Goal: Check status: Check status

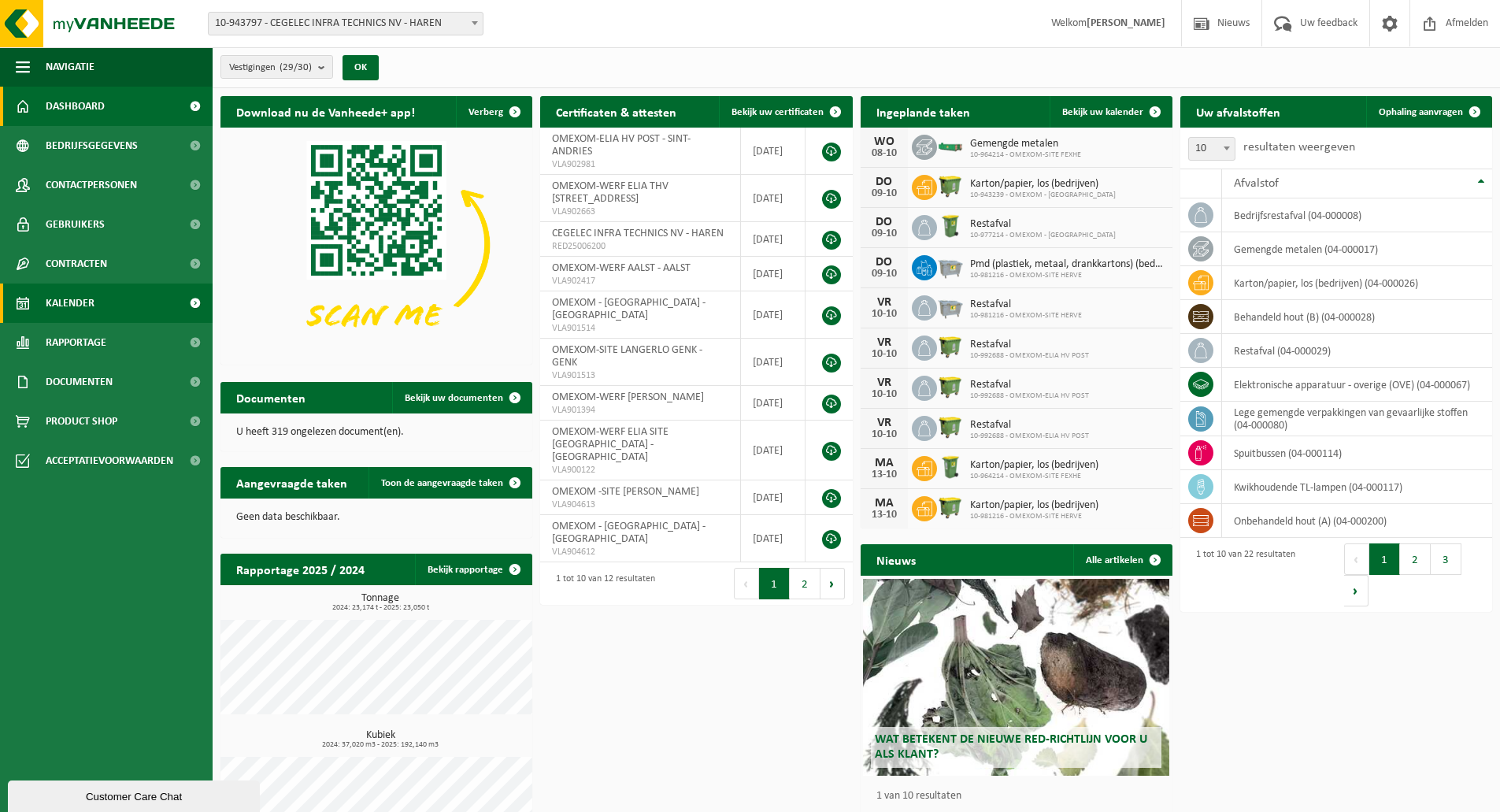
click at [148, 297] on link "Kalender" at bounding box center [107, 304] width 213 height 40
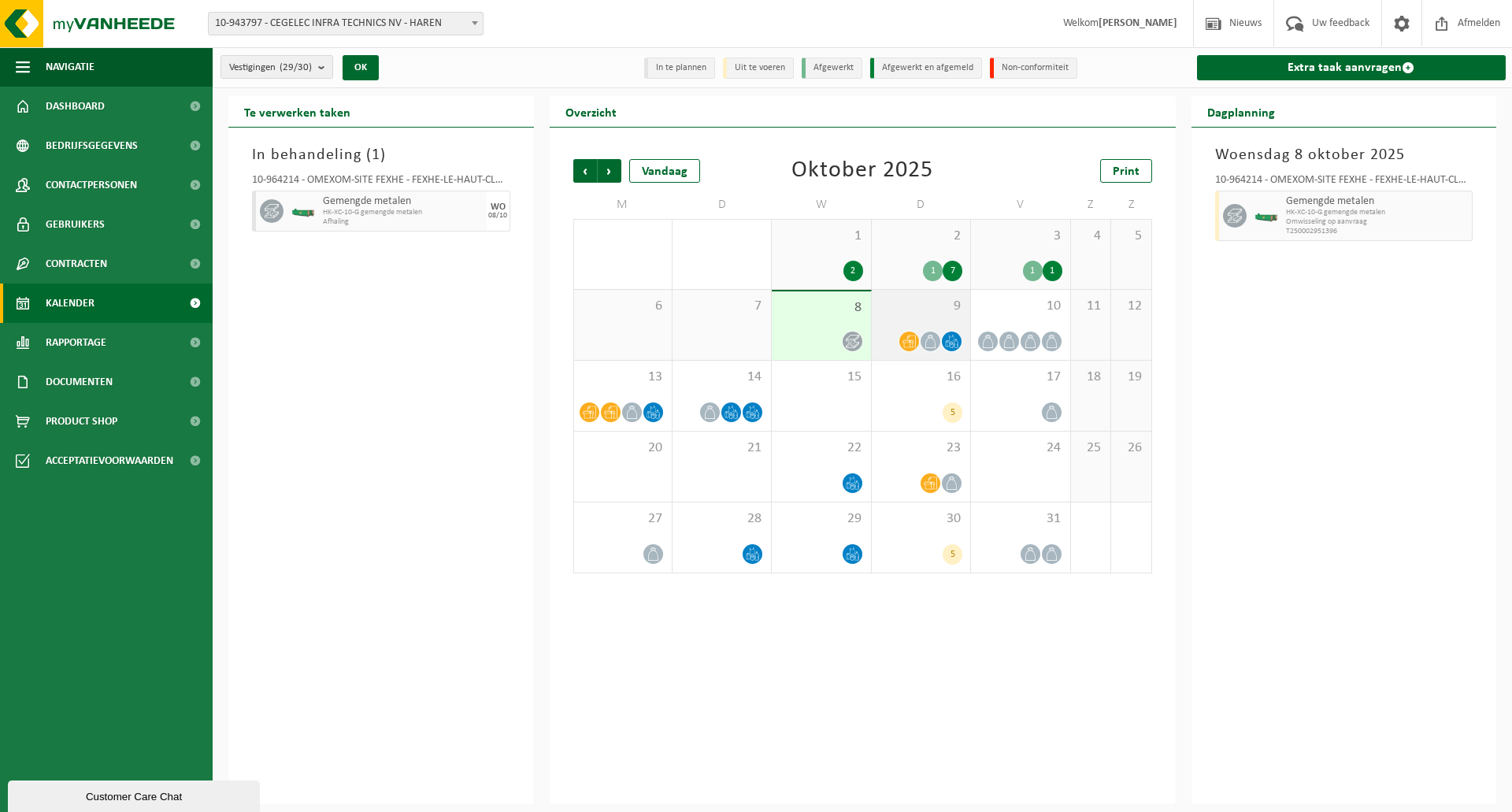
click at [939, 318] on div "9" at bounding box center [921, 324] width 99 height 70
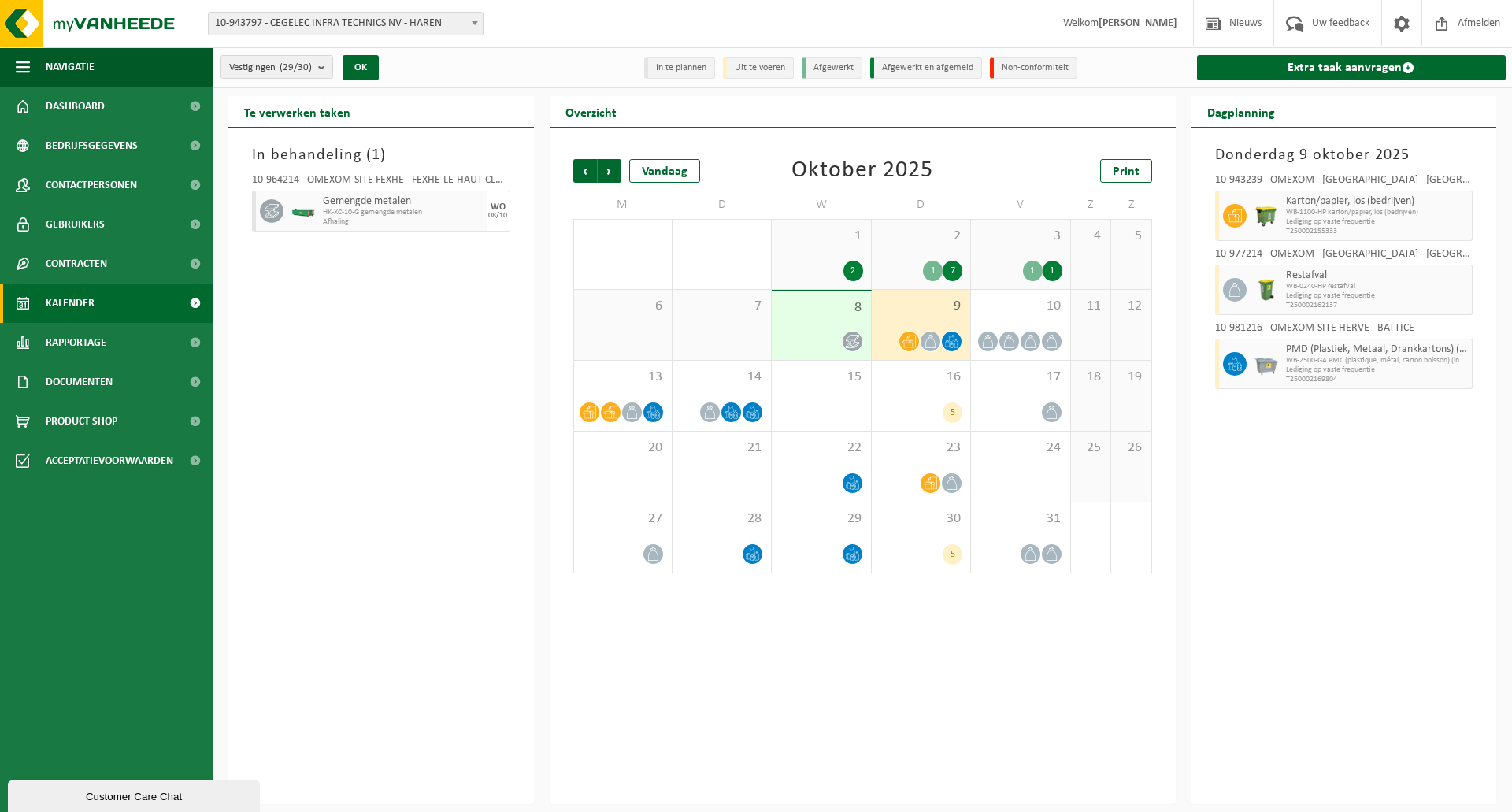
click at [852, 307] on span "8" at bounding box center [820, 307] width 83 height 17
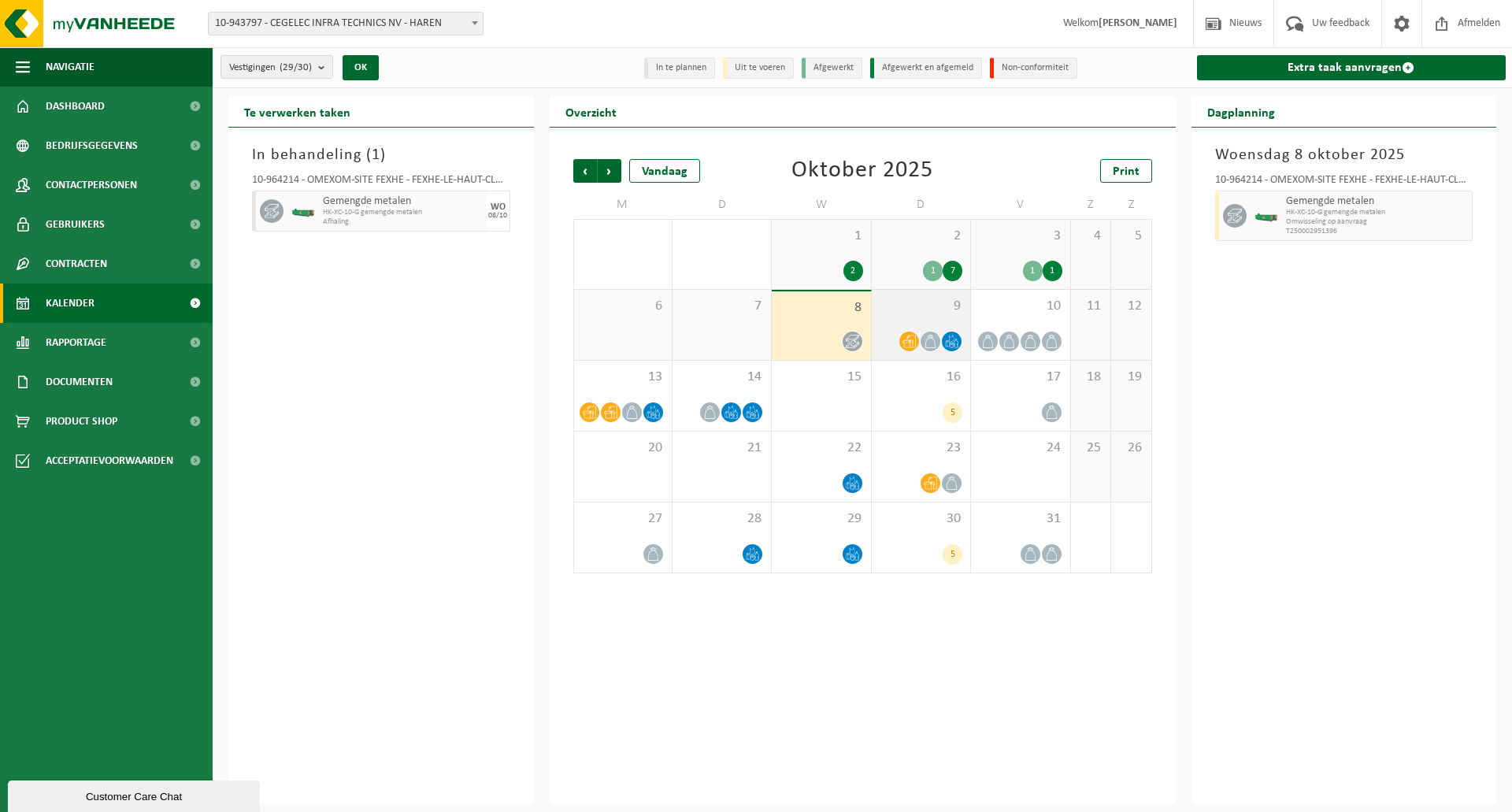
click at [911, 306] on span "9" at bounding box center [921, 305] width 83 height 17
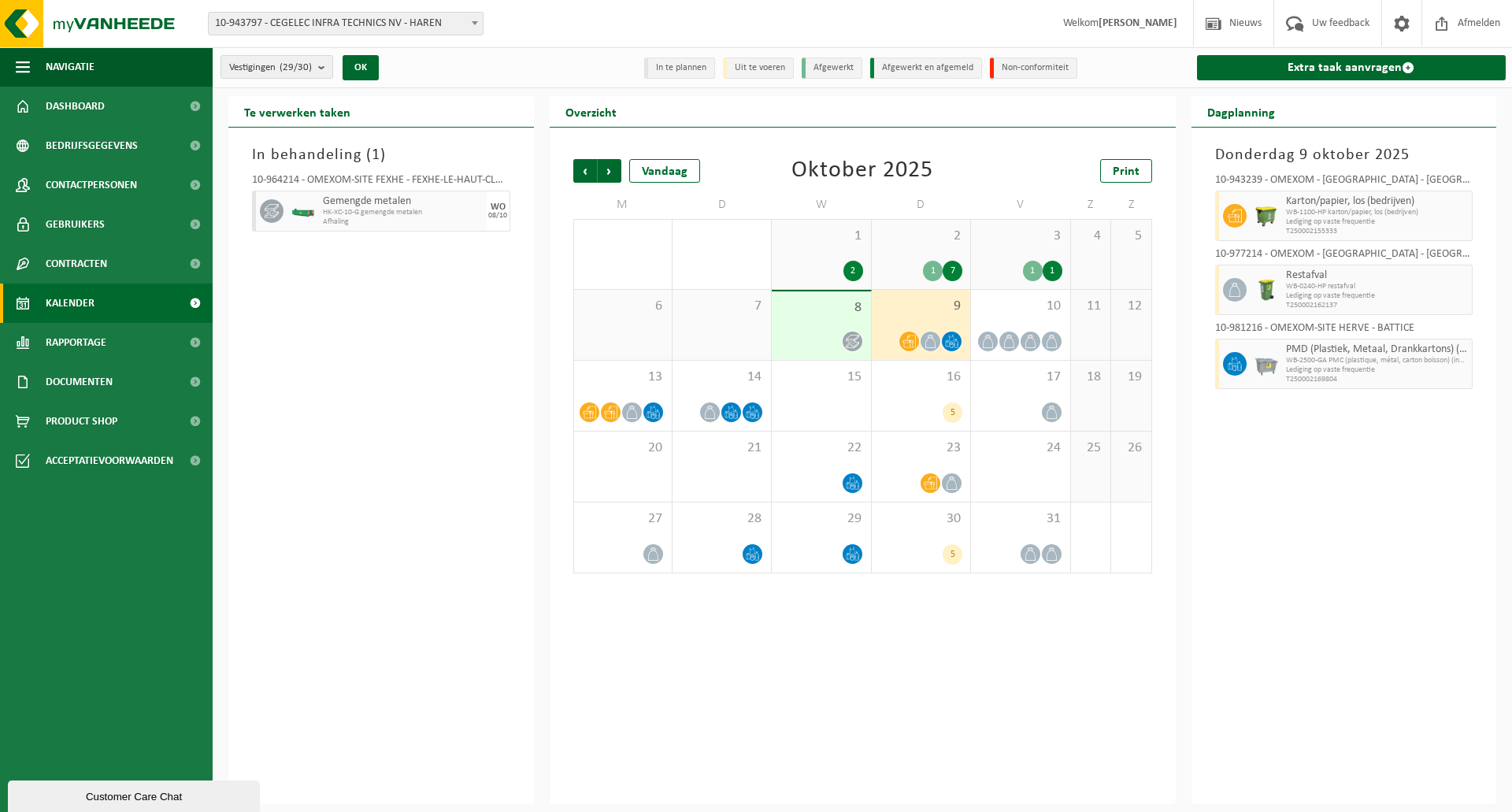
click at [848, 304] on span "8" at bounding box center [820, 307] width 83 height 17
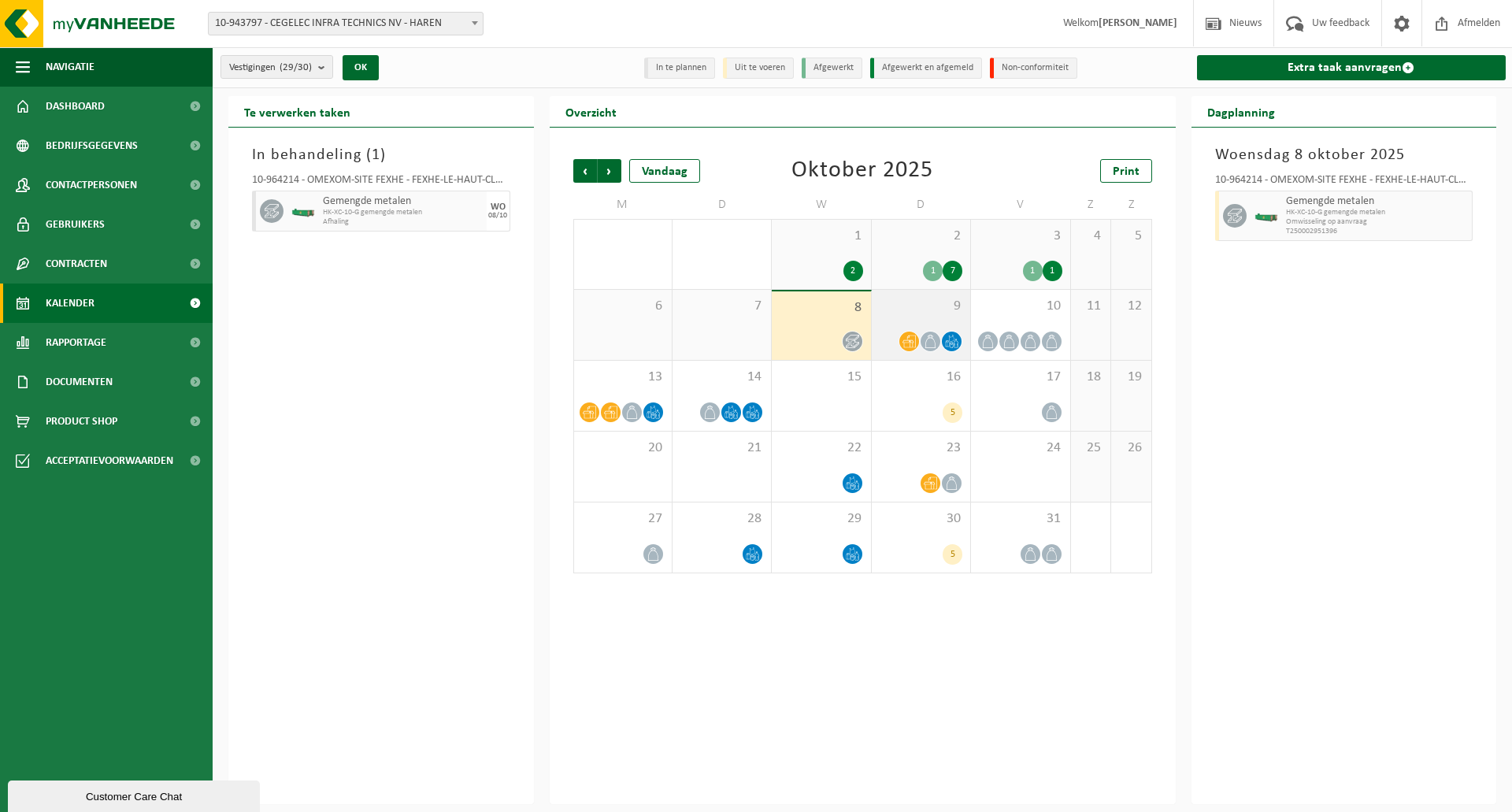
click at [916, 304] on span "9" at bounding box center [921, 305] width 83 height 17
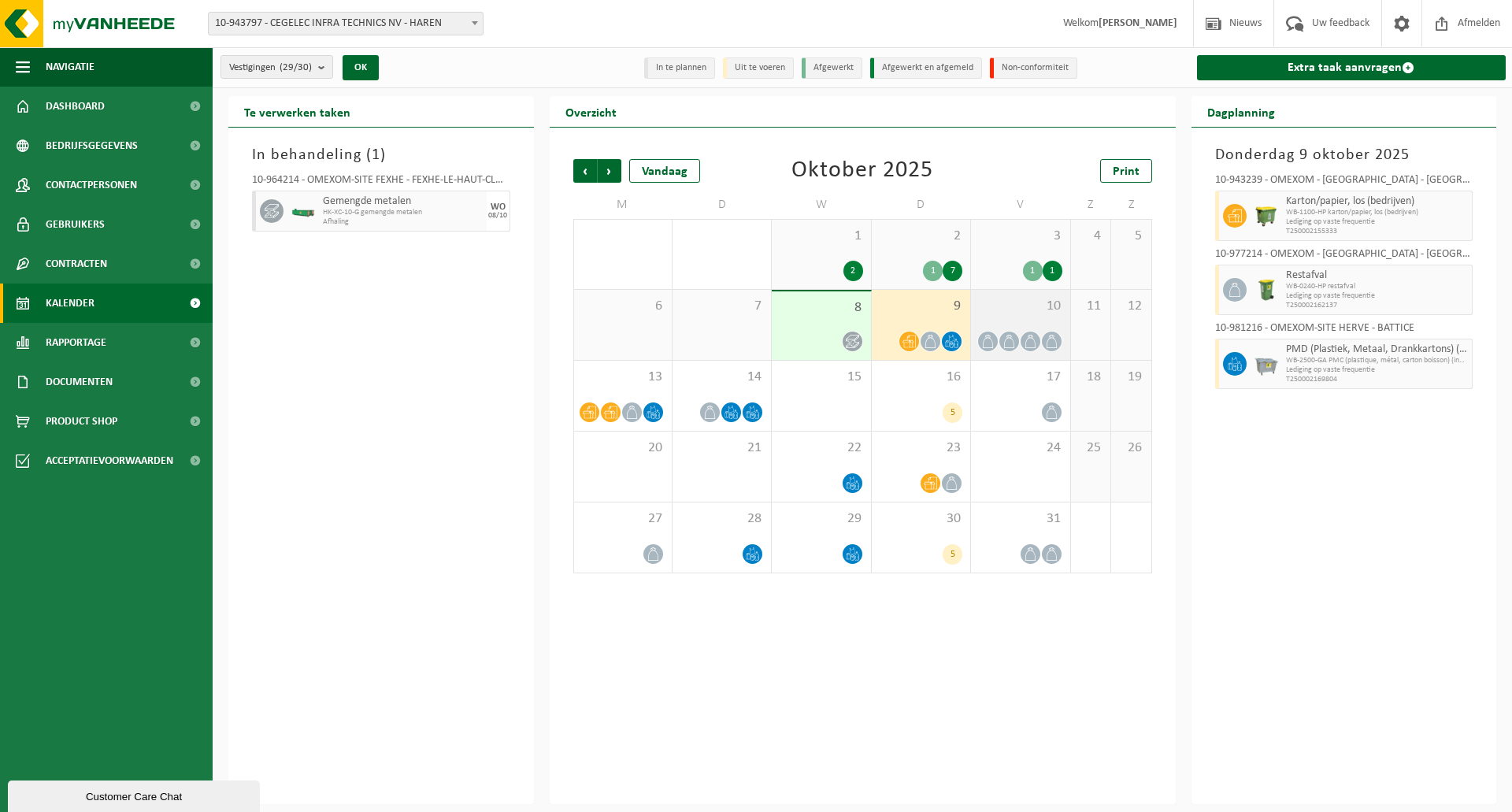
click at [1037, 314] on div "10" at bounding box center [1019, 324] width 99 height 70
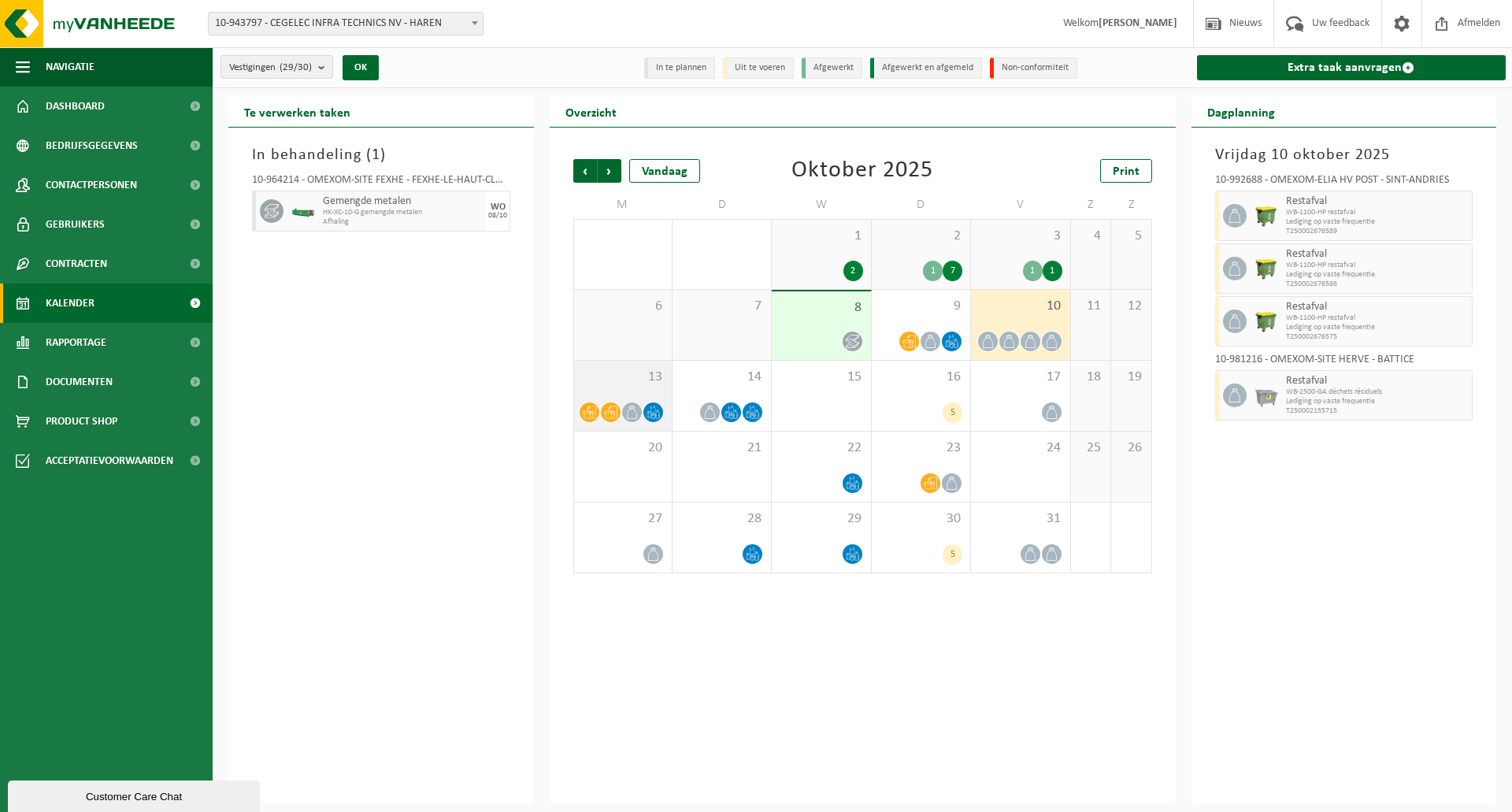
click at [659, 383] on span "13" at bounding box center [623, 376] width 82 height 17
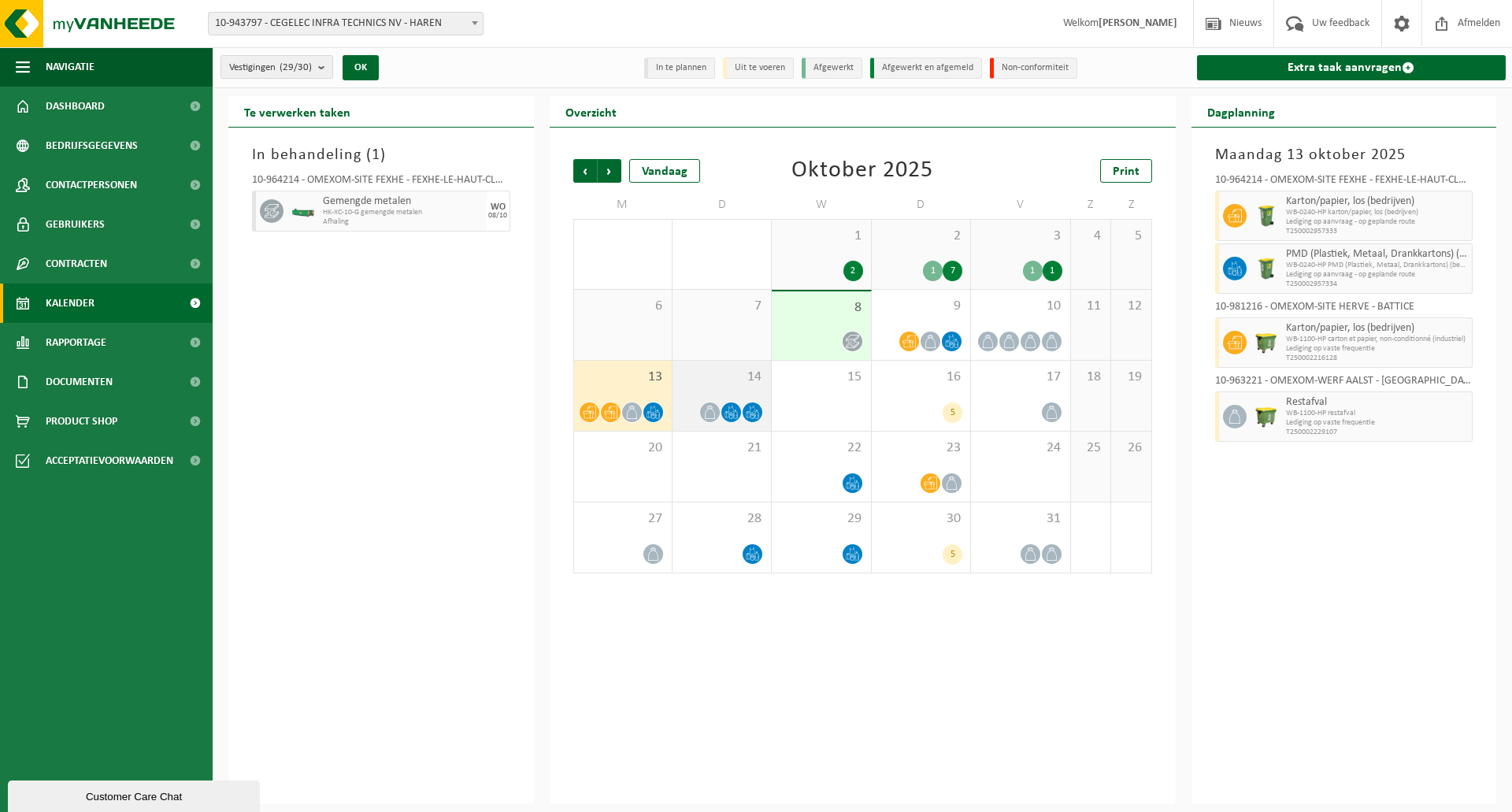
click at [733, 378] on span "14" at bounding box center [721, 376] width 83 height 17
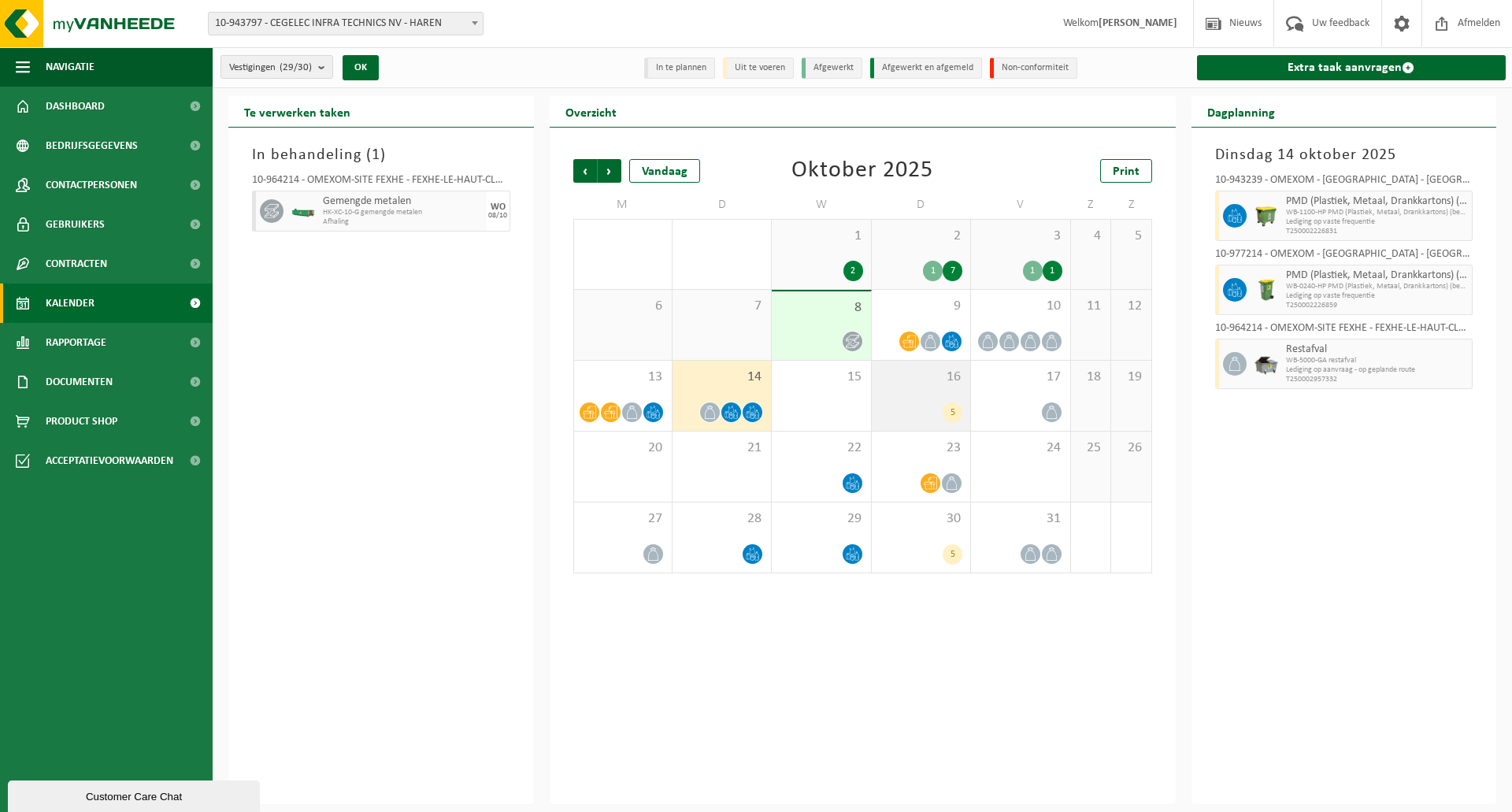
click at [925, 386] on div "16 5" at bounding box center [921, 395] width 99 height 70
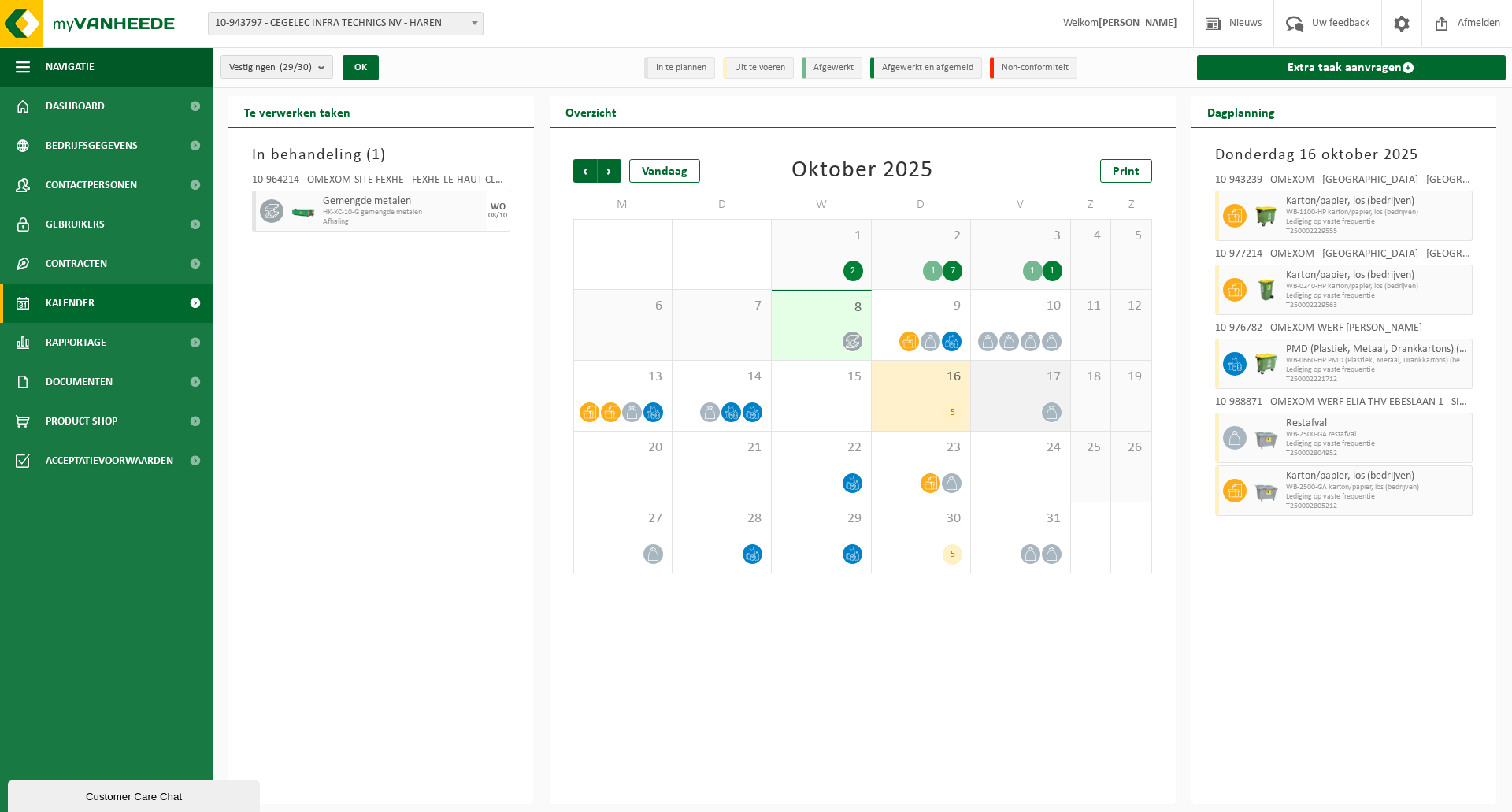
click at [1026, 406] on div at bounding box center [1019, 411] width 83 height 21
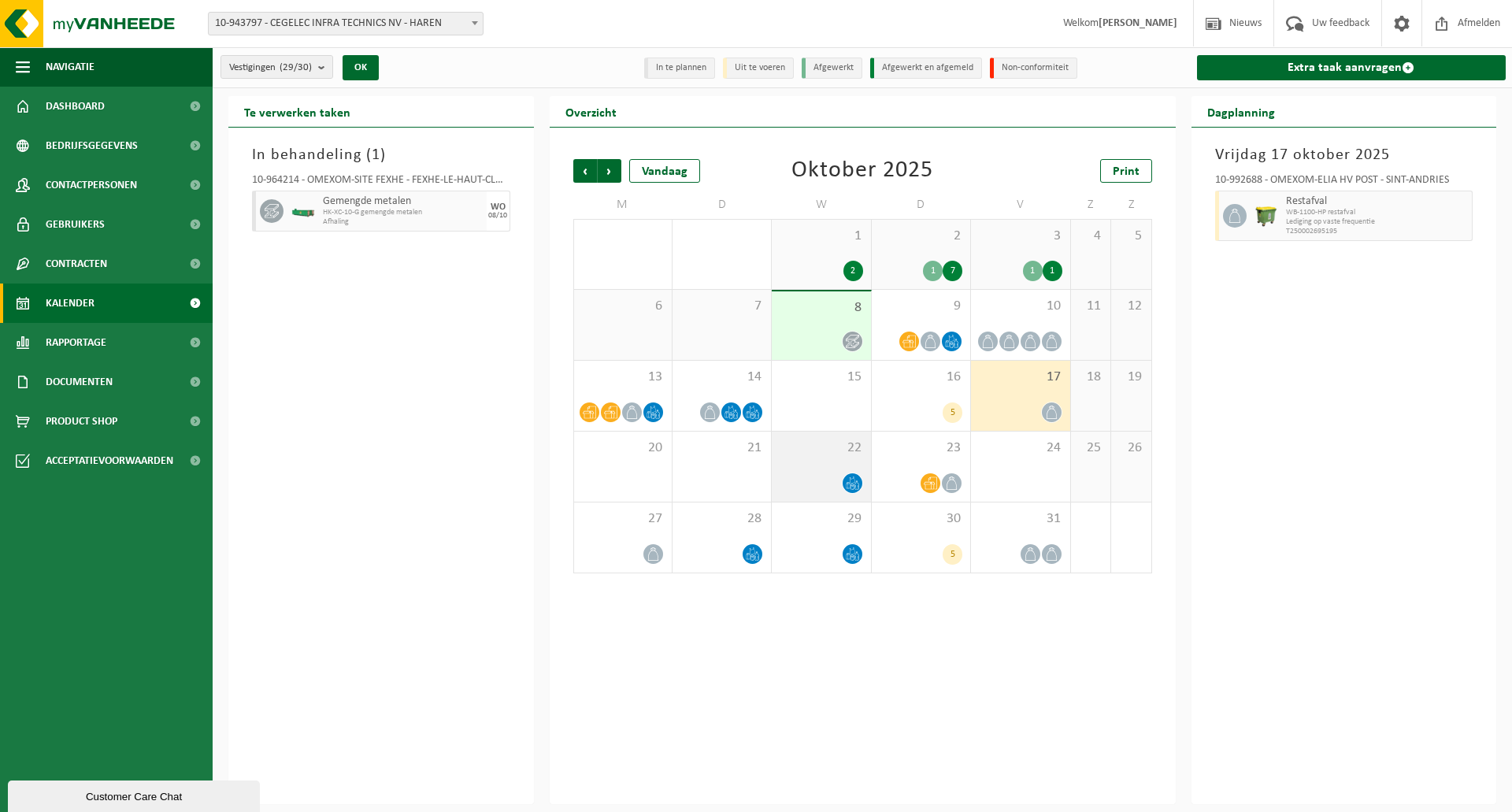
click at [835, 445] on span "22" at bounding box center [820, 447] width 83 height 17
